Goal: Obtain resource: Download file/media

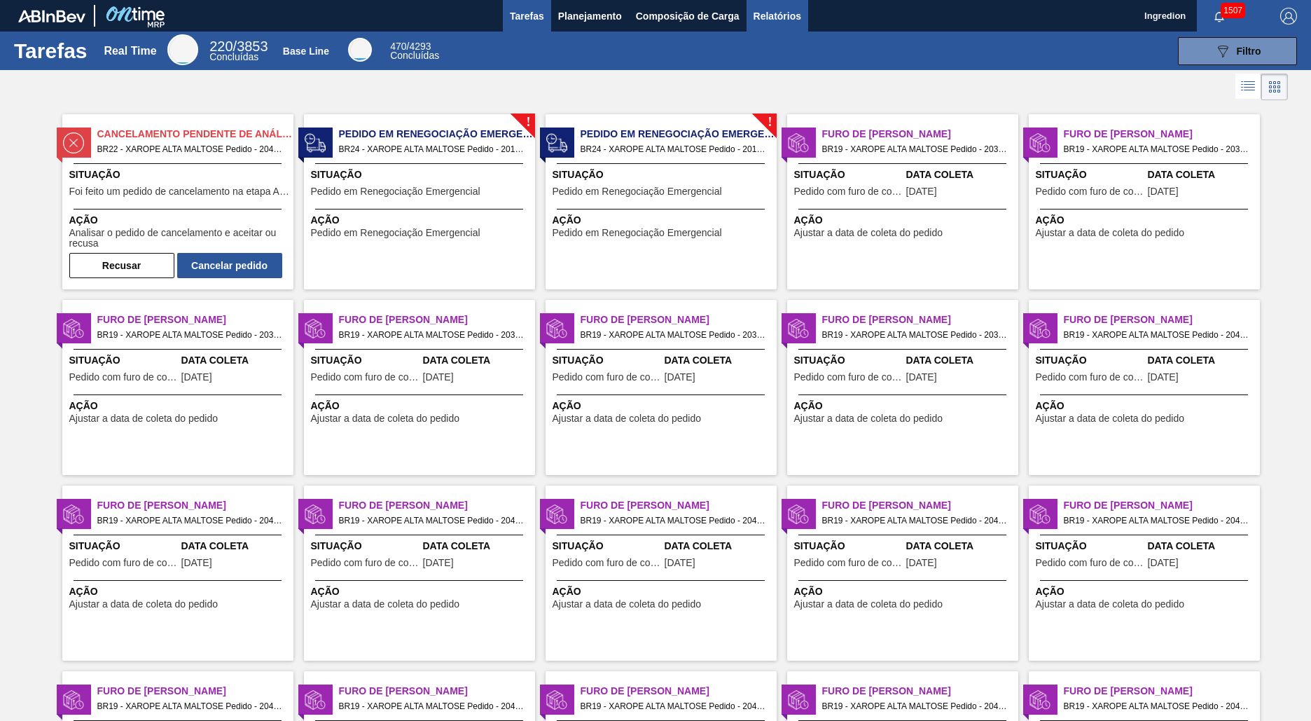
click at [776, 15] on span "Relatórios" at bounding box center [778, 16] width 48 height 17
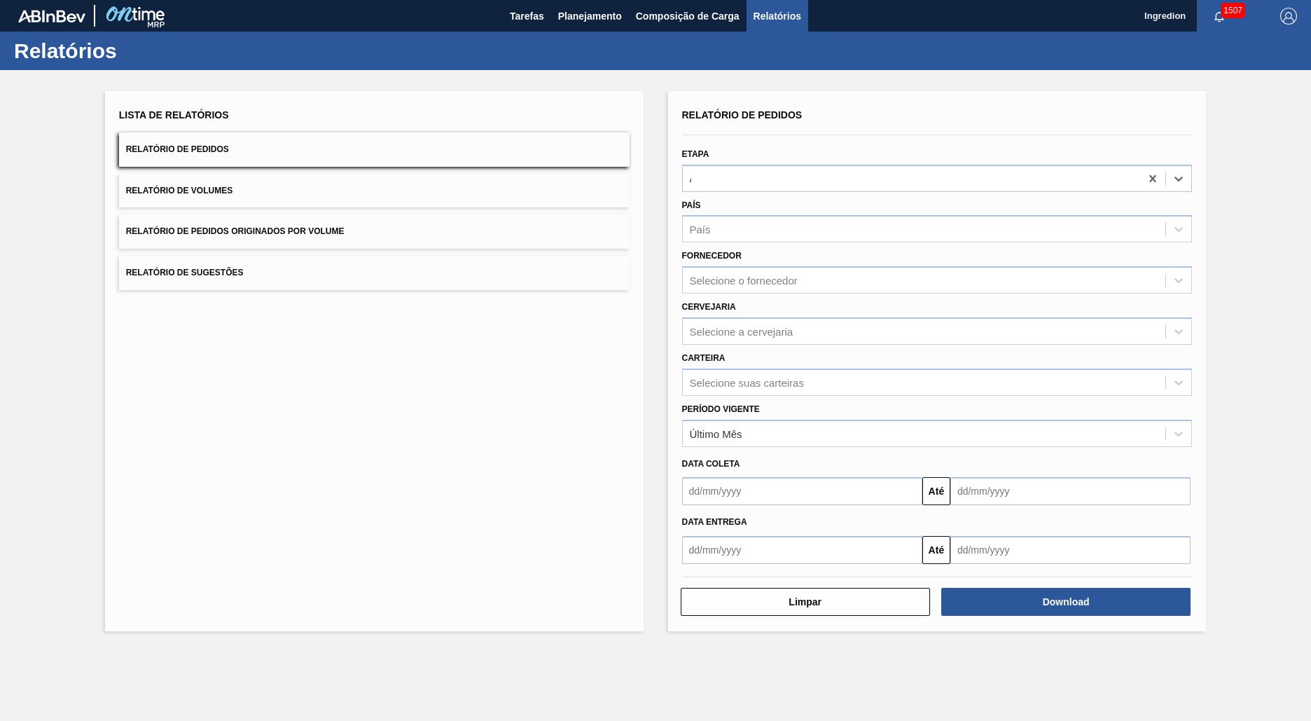
type input "Aguardando Faturamento"
type input "Xarope"
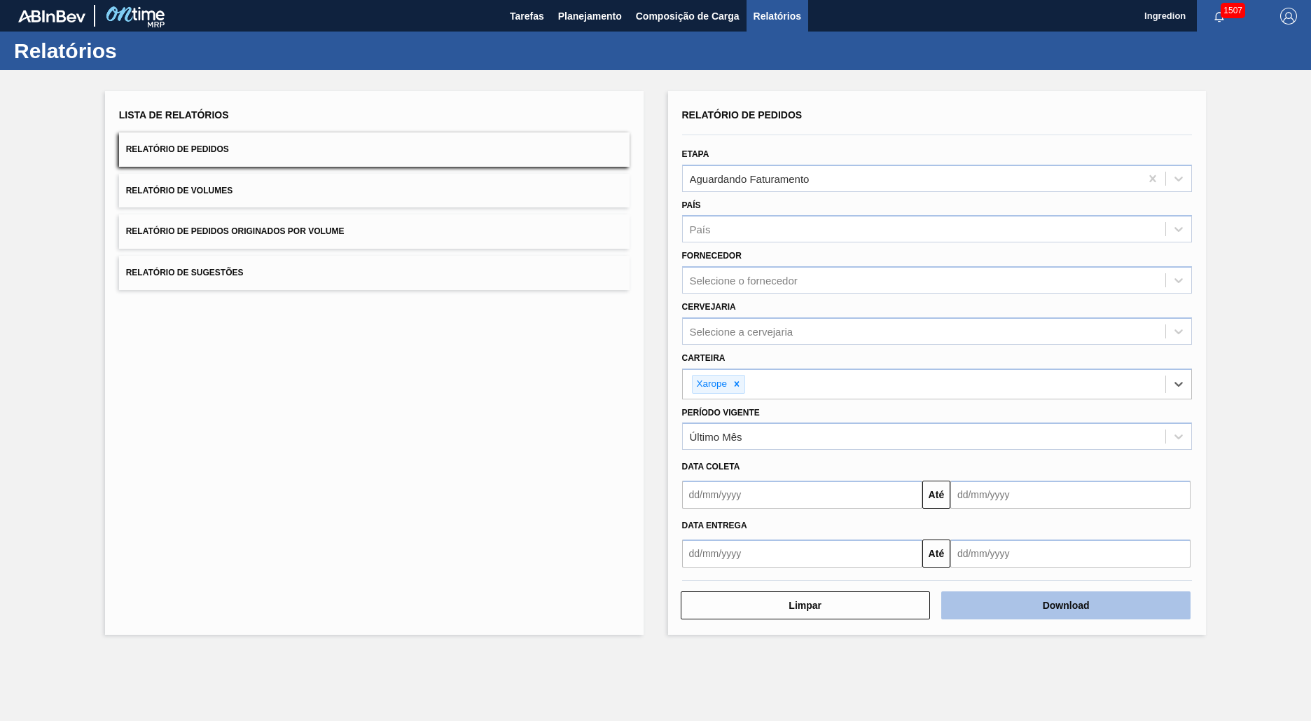
click at [1066, 605] on button "Download" at bounding box center [1065, 605] width 249 height 28
